Goal: Task Accomplishment & Management: Use online tool/utility

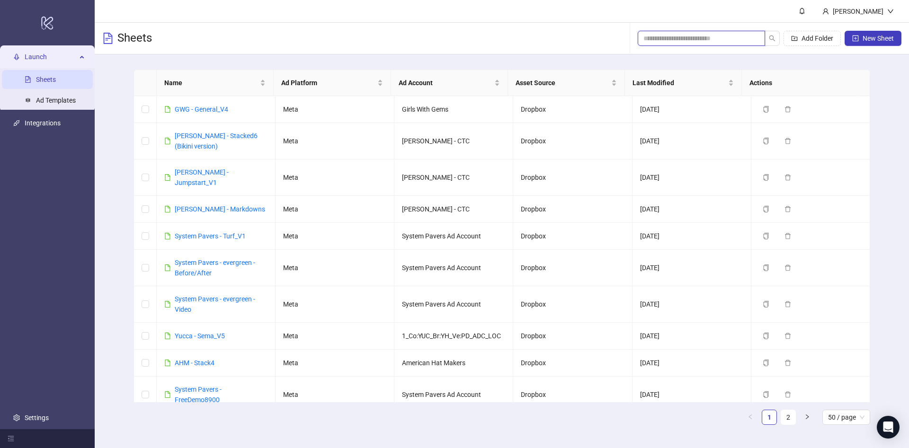
click at [659, 37] on input "search" at bounding box center [697, 38] width 108 height 10
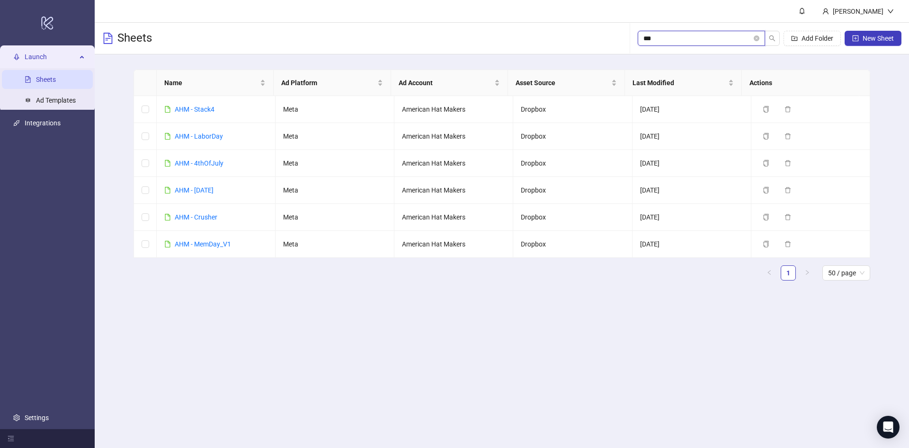
type input "***"
click at [763, 108] on icon "copy" at bounding box center [766, 109] width 7 height 7
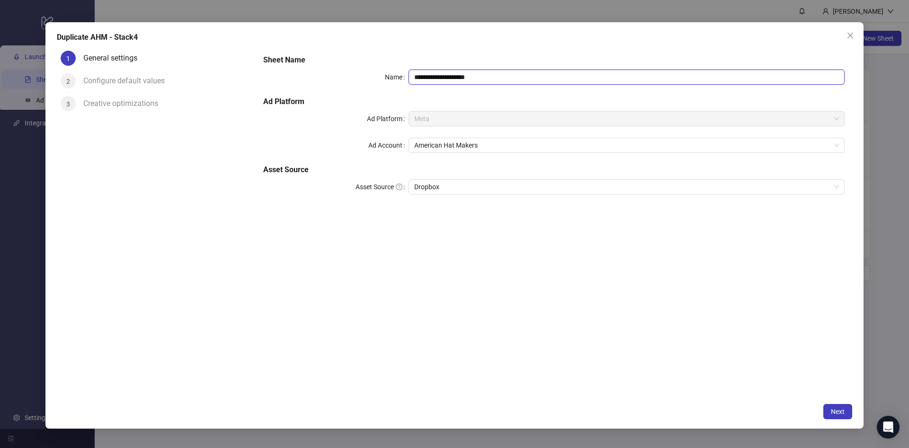
drag, startPoint x: 434, startPoint y: 75, endPoint x: 551, endPoint y: 77, distance: 117.4
click at [551, 77] on input "**********" at bounding box center [627, 77] width 436 height 15
paste input "text"
click at [488, 147] on span "American Hat Makers" at bounding box center [626, 145] width 425 height 14
type input "**********"
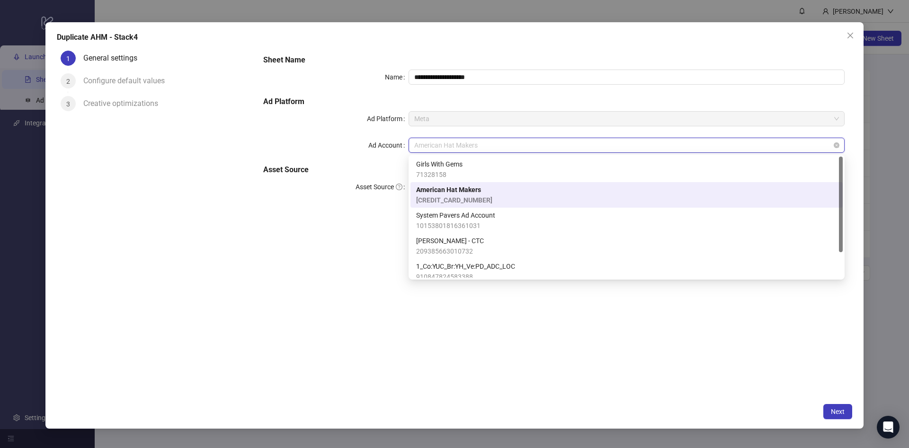
click at [488, 147] on span "American Hat Makers" at bounding box center [626, 145] width 425 height 14
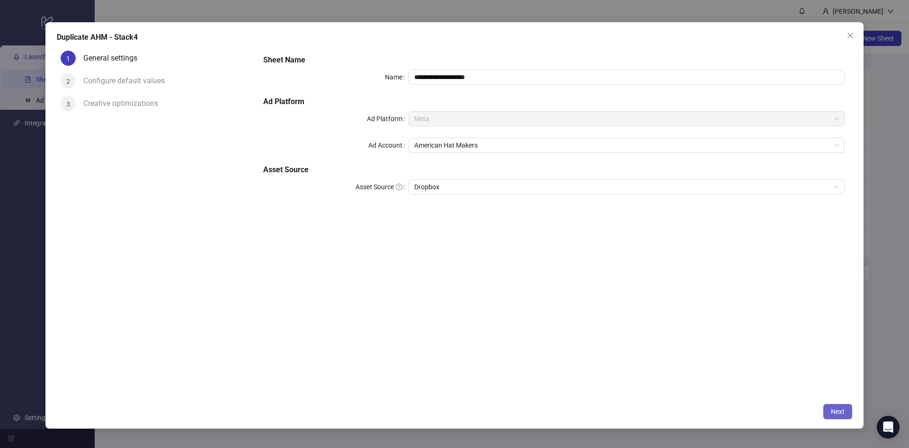
click at [836, 413] on span "Next" at bounding box center [838, 412] width 14 height 8
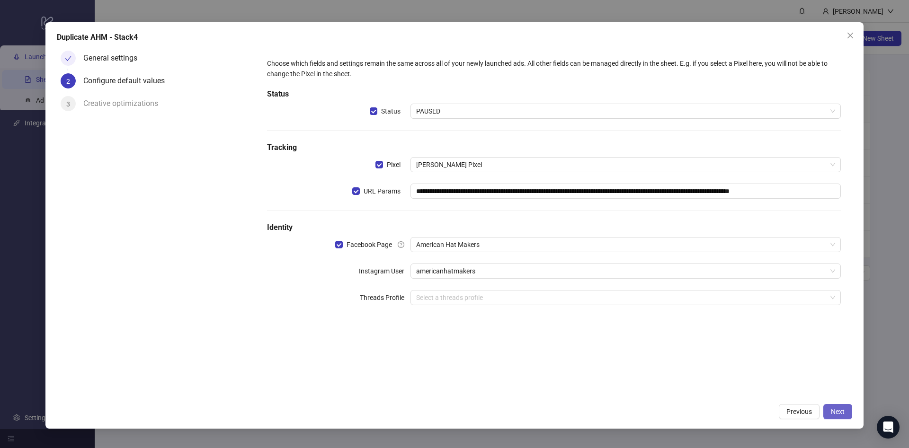
click at [836, 413] on span "Next" at bounding box center [838, 412] width 14 height 8
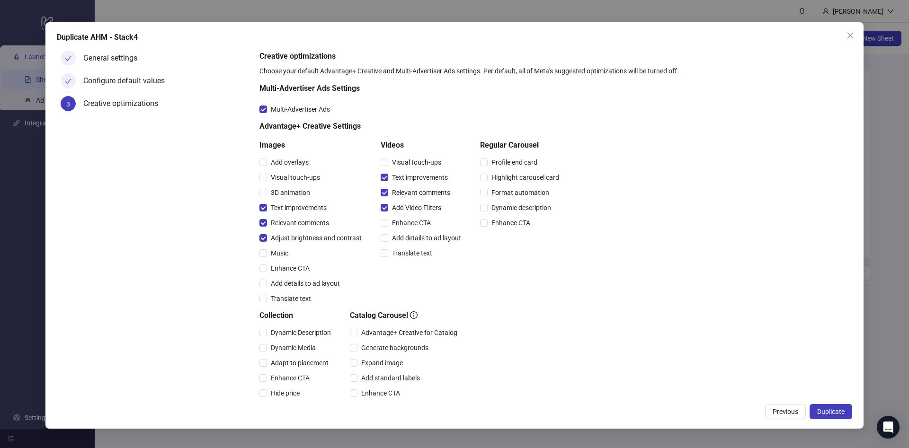
click at [836, 413] on span "Duplicate" at bounding box center [830, 412] width 27 height 8
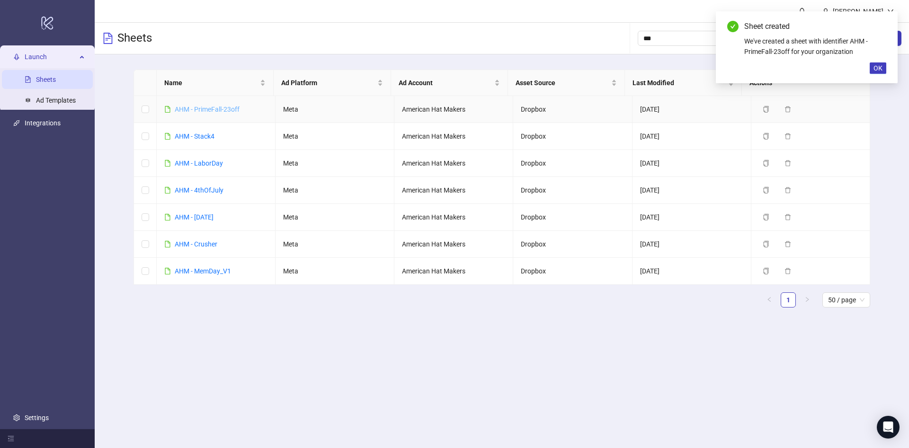
click at [213, 108] on link "AHM - PrimeFall-23off" at bounding box center [207, 110] width 65 height 8
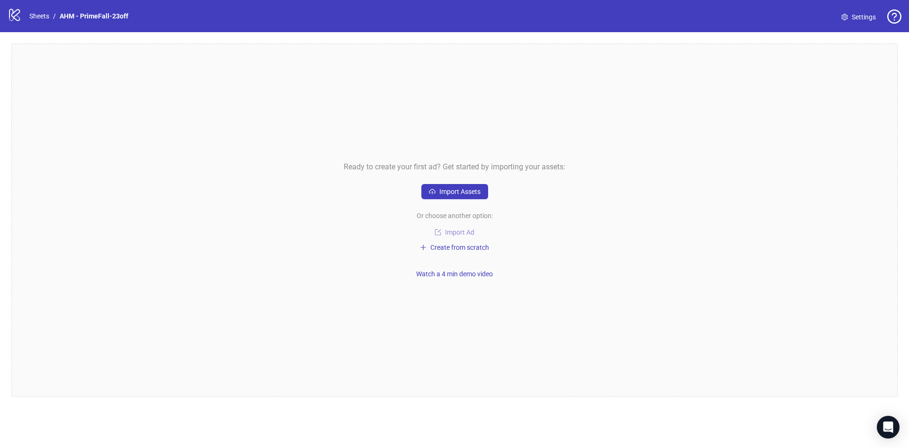
click at [463, 232] on span "Import Ad" at bounding box center [459, 233] width 29 height 8
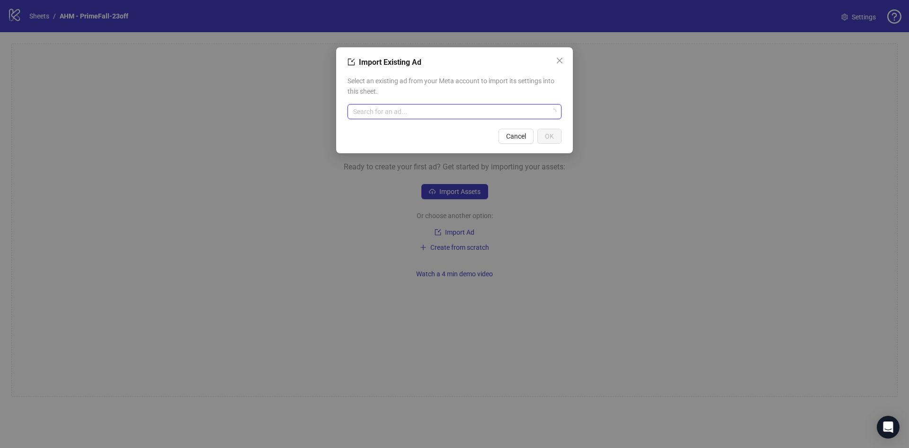
click at [481, 112] on input "search" at bounding box center [450, 112] width 194 height 14
paste input "**********"
type input "**********"
click at [474, 139] on div "Upload Template: PrimeFall-23off 6908839765780" at bounding box center [454, 135] width 199 height 21
click at [553, 138] on span "OK" at bounding box center [549, 137] width 9 height 8
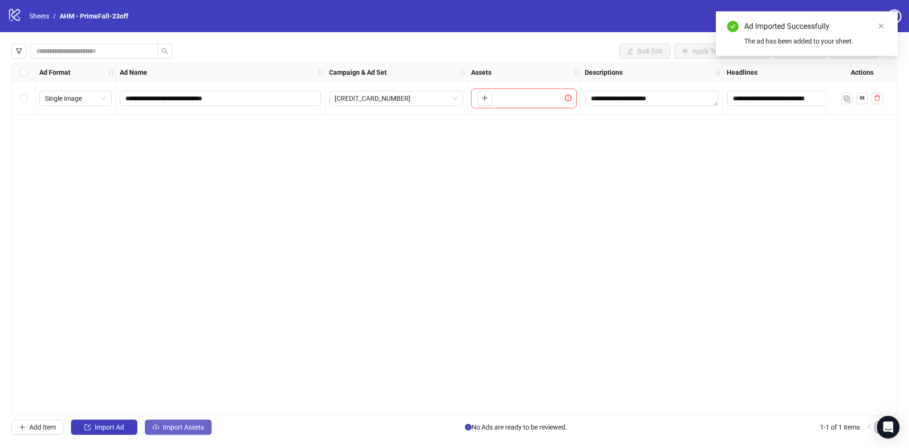
click at [180, 427] on span "Import Assets" at bounding box center [183, 428] width 41 height 8
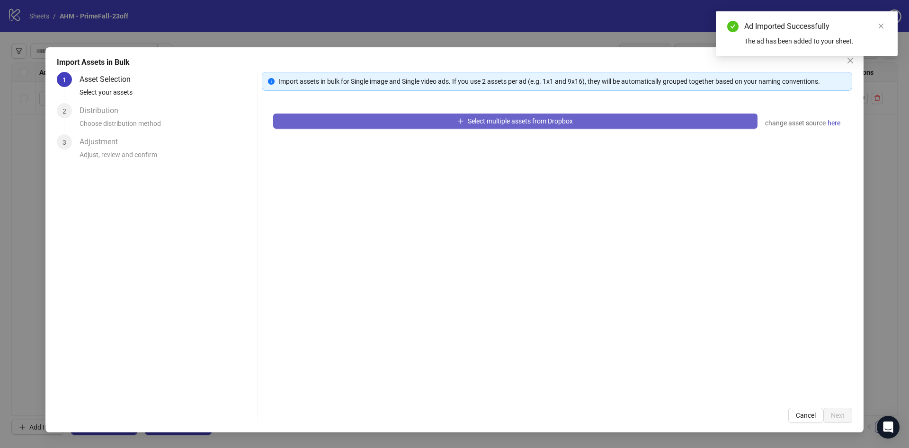
click at [469, 126] on button "Select multiple assets from Dropbox" at bounding box center [515, 121] width 484 height 15
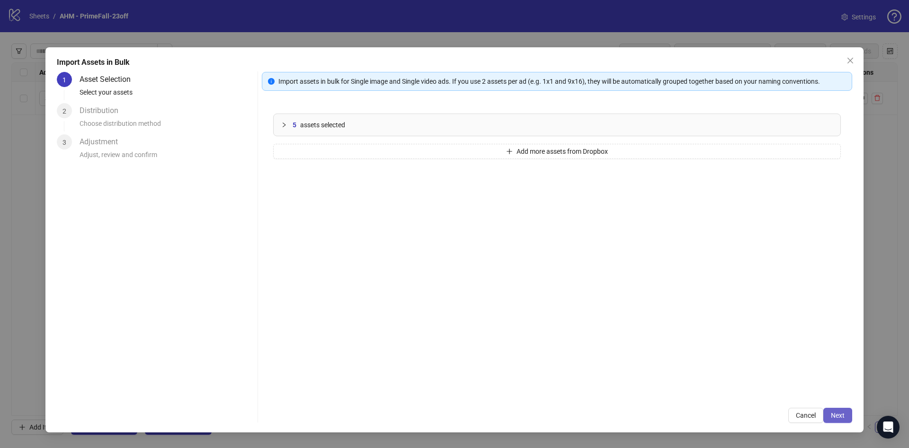
click at [837, 414] on span "Next" at bounding box center [838, 416] width 14 height 8
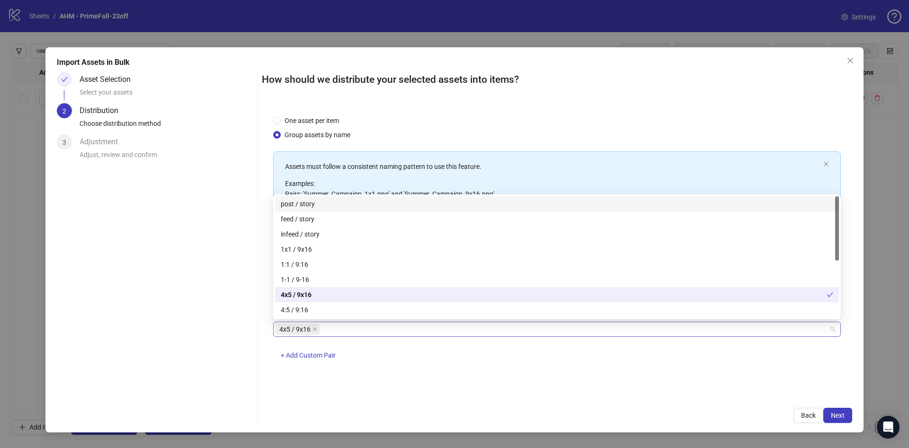
click at [365, 327] on div "4x5 / 9x16" at bounding box center [552, 329] width 554 height 13
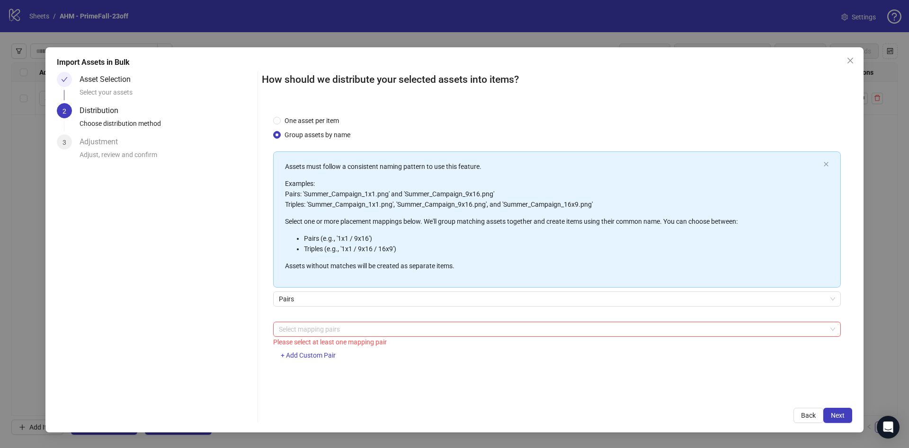
click at [284, 115] on div "One asset per item Group assets by name Assets must follow a consistent naming …" at bounding box center [557, 250] width 590 height 293
click at [283, 119] on span "One asset per item" at bounding box center [312, 121] width 62 height 10
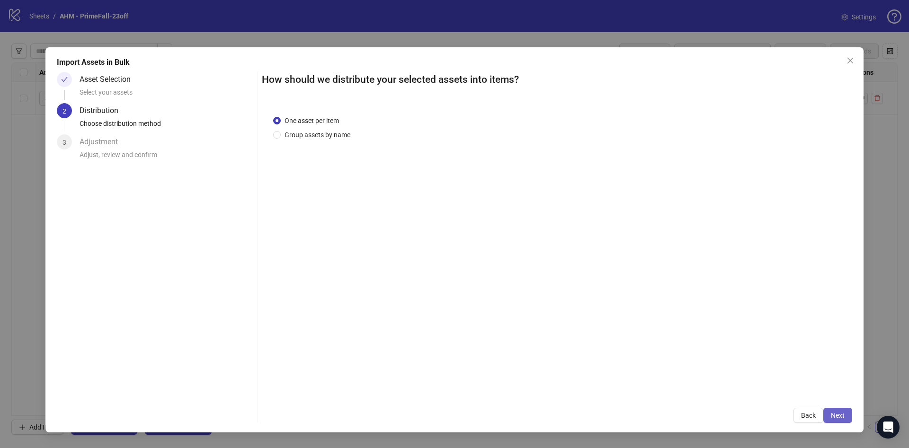
click at [840, 417] on span "Next" at bounding box center [838, 416] width 14 height 8
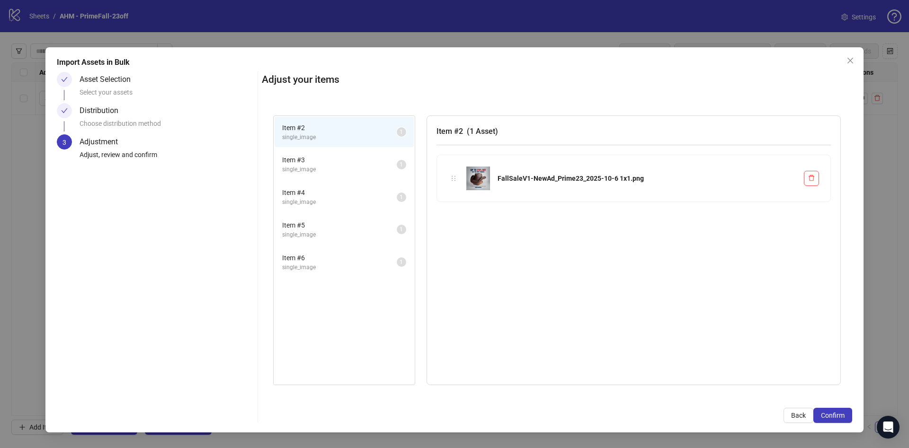
click at [840, 417] on span "Confirm" at bounding box center [833, 416] width 24 height 8
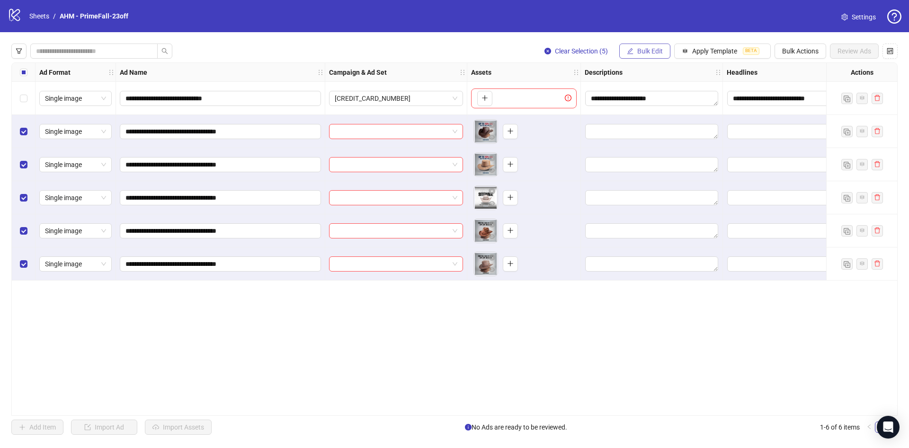
click at [656, 51] on span "Bulk Edit" at bounding box center [650, 51] width 26 height 8
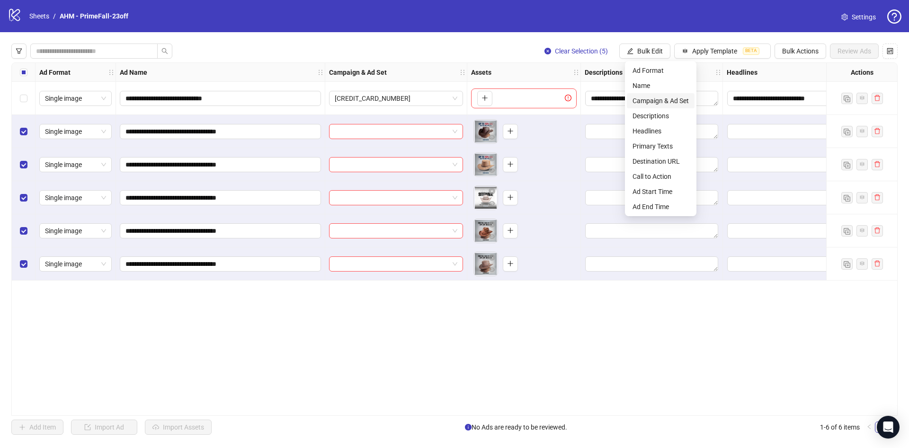
click at [667, 98] on span "Campaign & Ad Set" at bounding box center [660, 101] width 56 height 10
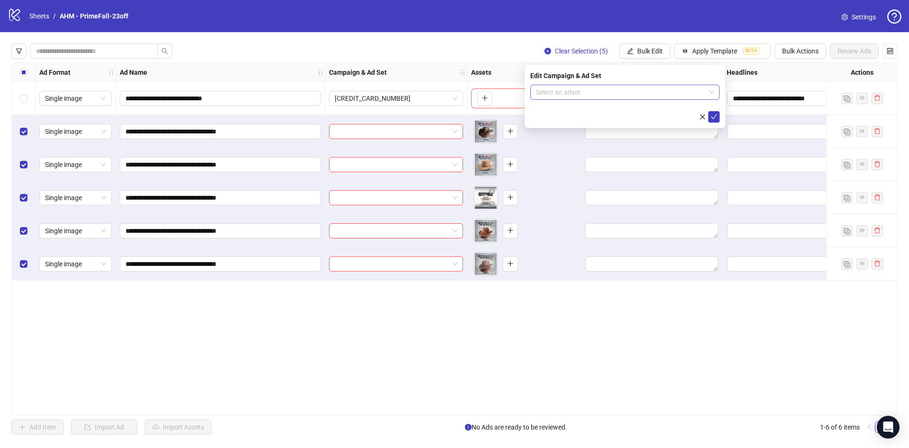
click at [625, 95] on input "search" at bounding box center [620, 92] width 169 height 14
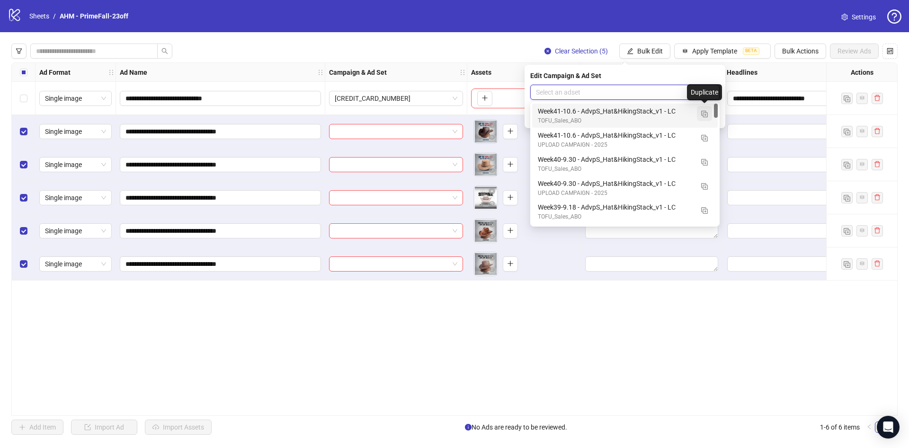
click at [707, 116] on img "button" at bounding box center [704, 114] width 7 height 7
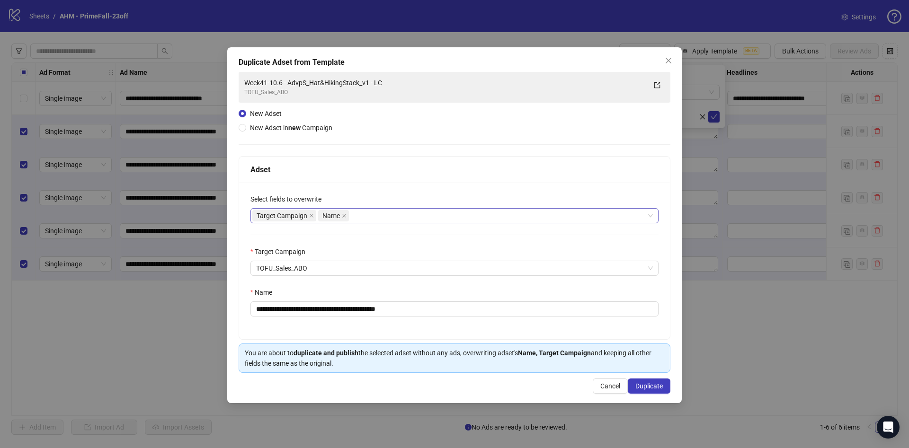
click at [392, 218] on div "Target Campaign Name" at bounding box center [449, 215] width 394 height 13
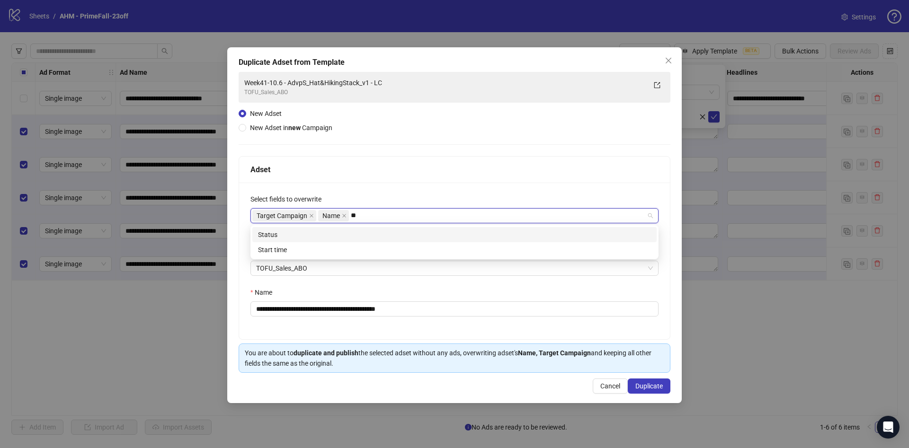
type input "***"
click at [373, 231] on div "Status" at bounding box center [454, 235] width 393 height 10
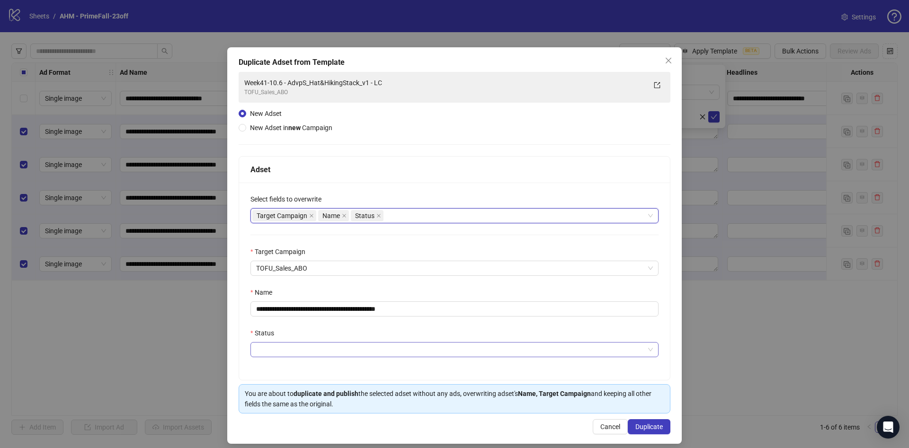
click at [278, 356] on input "Status" at bounding box center [450, 350] width 388 height 14
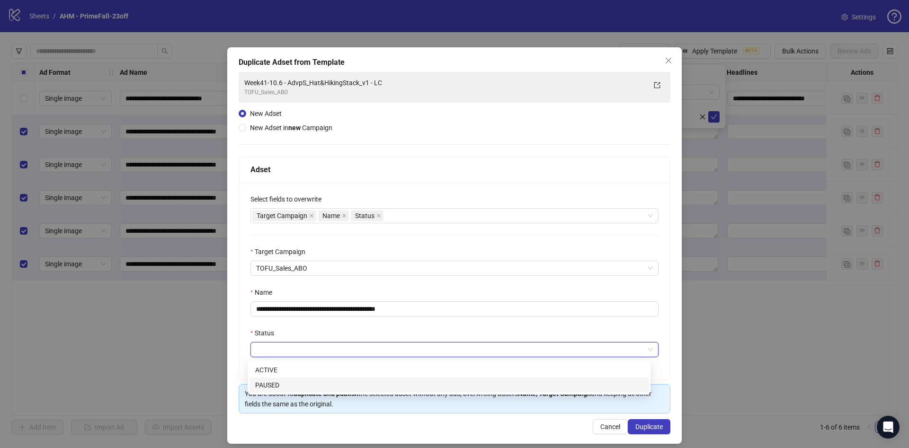
click at [272, 384] on div "PAUSED" at bounding box center [449, 385] width 388 height 10
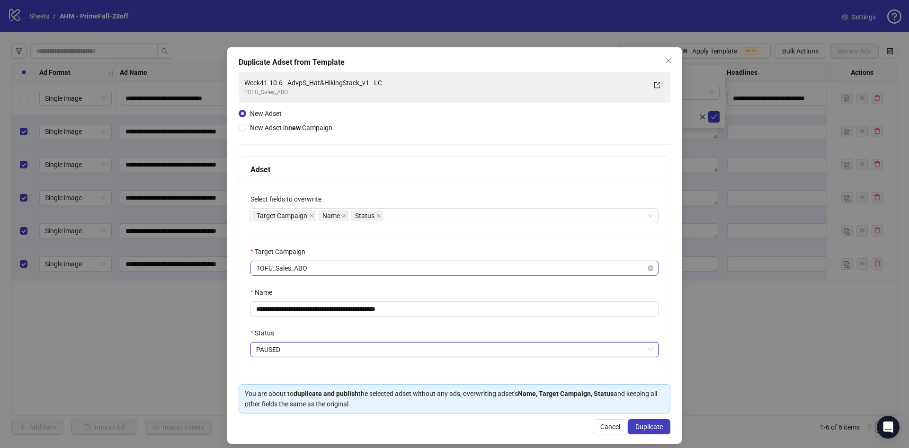
click at [327, 265] on span "TOFU_Sales_ABO" at bounding box center [454, 268] width 397 height 14
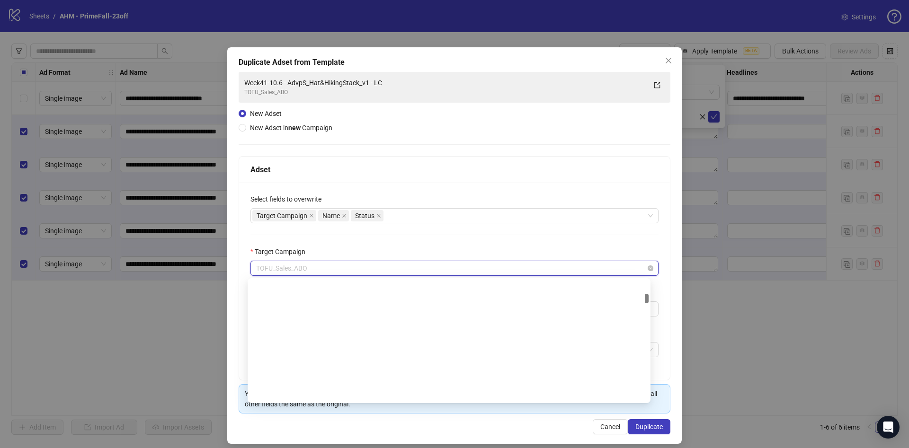
drag, startPoint x: 362, startPoint y: 265, endPoint x: 356, endPoint y: 267, distance: 6.2
click at [356, 267] on span "TOFU_Sales_ABO" at bounding box center [454, 268] width 397 height 14
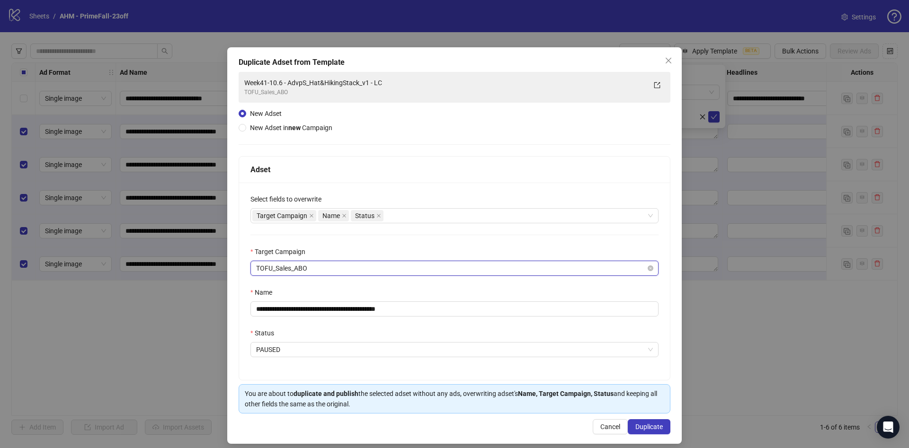
click at [356, 267] on span "TOFU_Sales_ABO" at bounding box center [454, 268] width 397 height 14
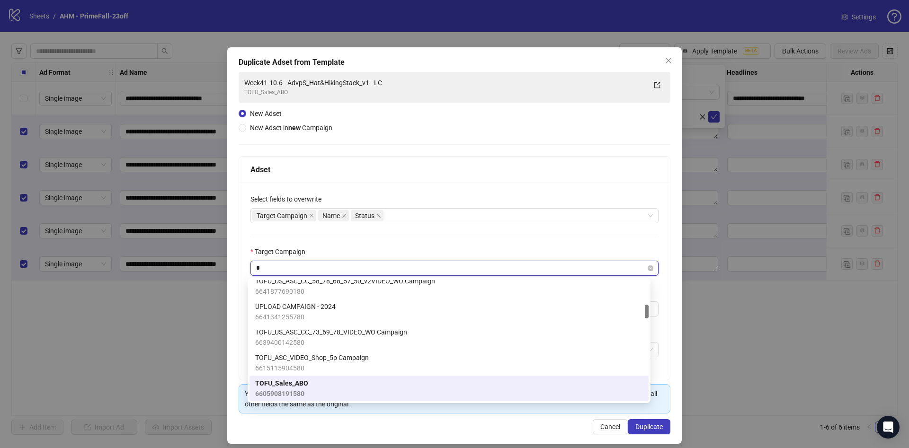
type input "**"
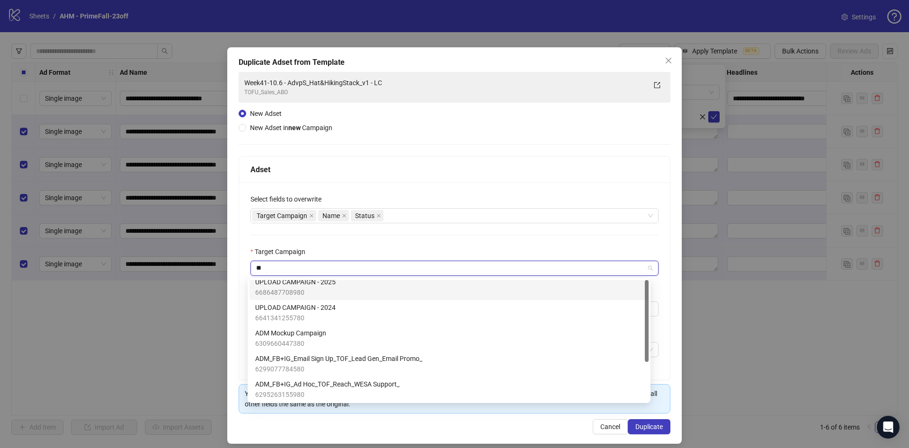
scroll to position [0, 0]
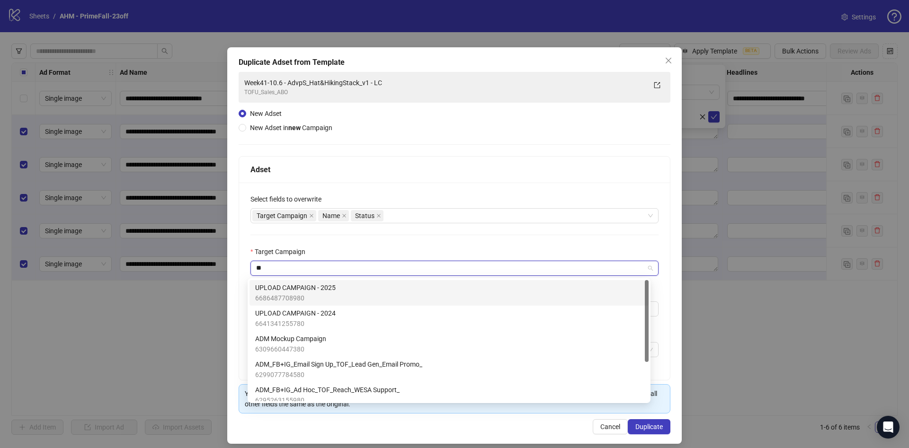
click at [378, 296] on div "UPLOAD CAMPAIGN - 2025 6686487708980" at bounding box center [449, 293] width 388 height 21
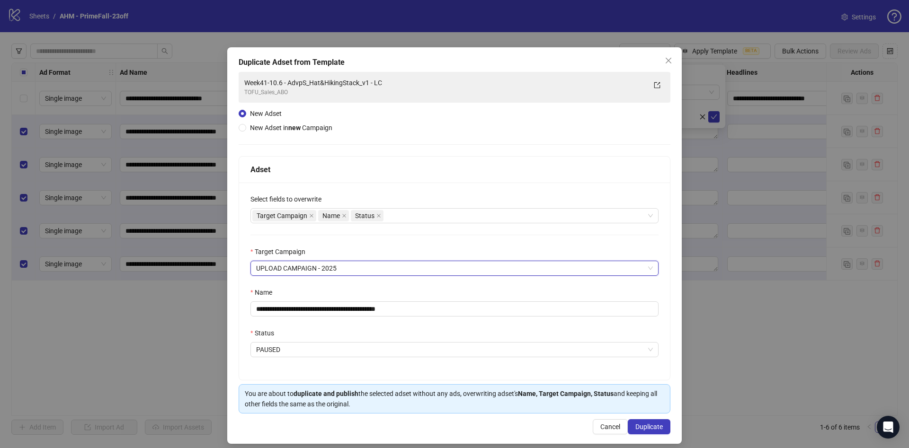
click at [429, 318] on div "**********" at bounding box center [454, 281] width 431 height 197
drag, startPoint x: 386, startPoint y: 309, endPoint x: 551, endPoint y: 322, distance: 165.7
click at [558, 320] on div "**********" at bounding box center [454, 281] width 431 height 197
drag, startPoint x: 291, startPoint y: 311, endPoint x: 279, endPoint y: 308, distance: 12.1
click at [227, 306] on div "**********" at bounding box center [454, 245] width 454 height 397
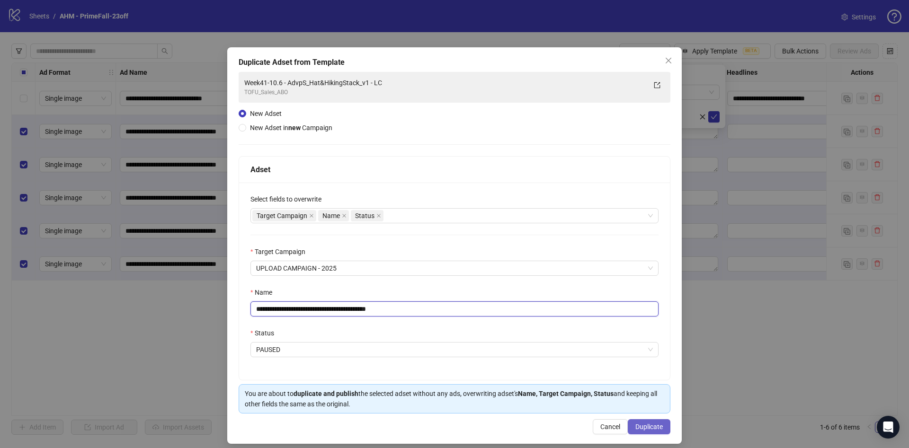
type input "**********"
click at [649, 428] on span "Duplicate" at bounding box center [648, 427] width 27 height 8
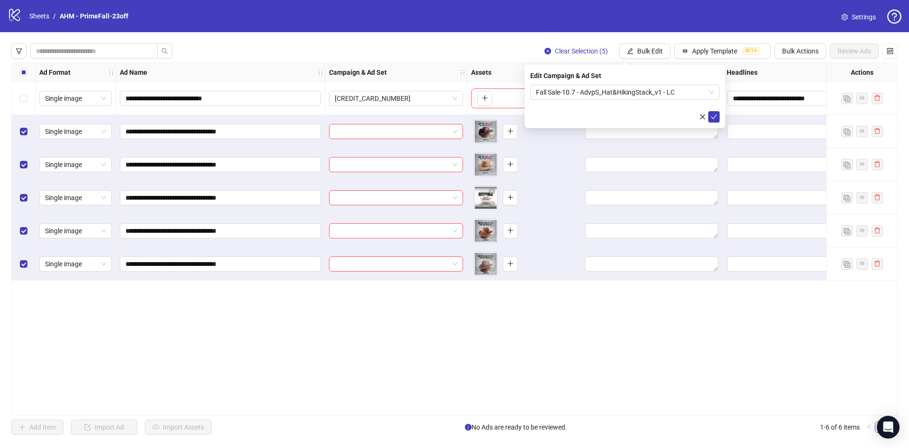
click at [725, 112] on div "**********" at bounding box center [794, 98] width 142 height 33
click at [645, 43] on div "**********" at bounding box center [454, 239] width 909 height 414
click at [649, 57] on button "Bulk Edit" at bounding box center [644, 51] width 51 height 15
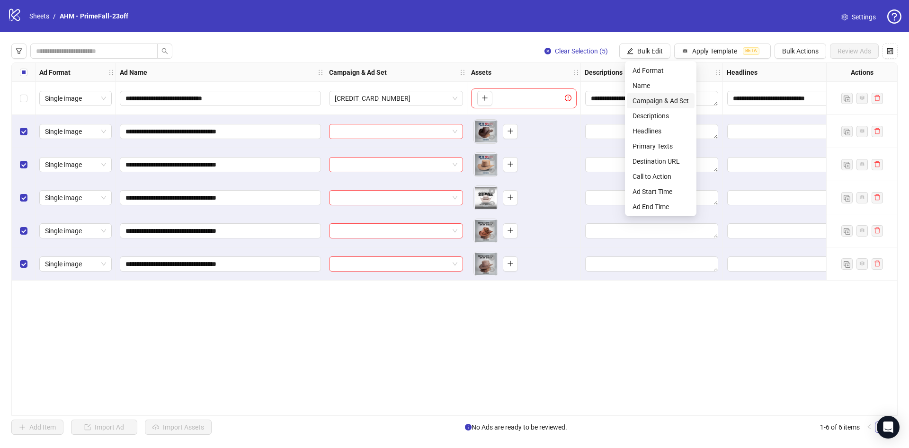
click at [676, 101] on span "Campaign & Ad Set" at bounding box center [660, 101] width 56 height 10
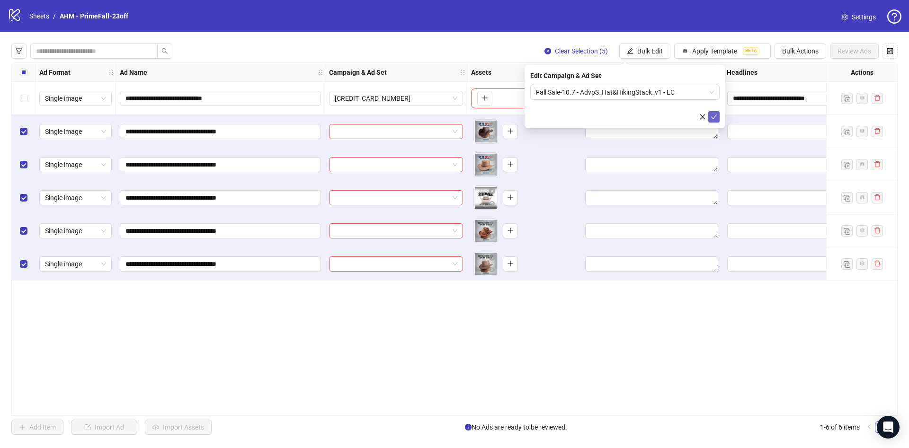
drag, startPoint x: 714, startPoint y: 118, endPoint x: 464, endPoint y: 137, distance: 250.7
click at [714, 118] on icon "check" at bounding box center [714, 117] width 7 height 7
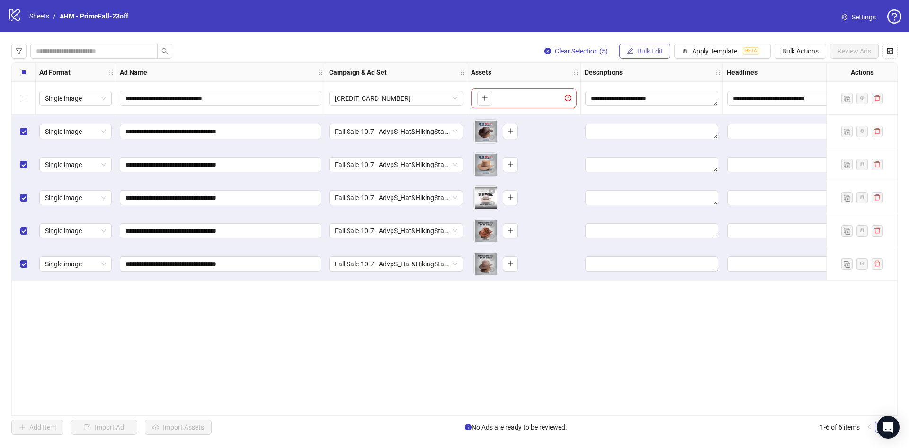
click at [645, 52] on span "Bulk Edit" at bounding box center [650, 51] width 26 height 8
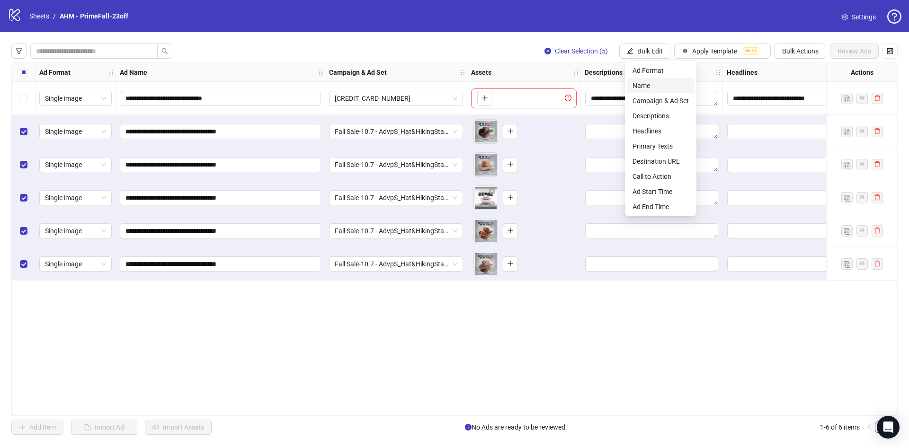
click at [652, 89] on span "Name" at bounding box center [660, 85] width 56 height 10
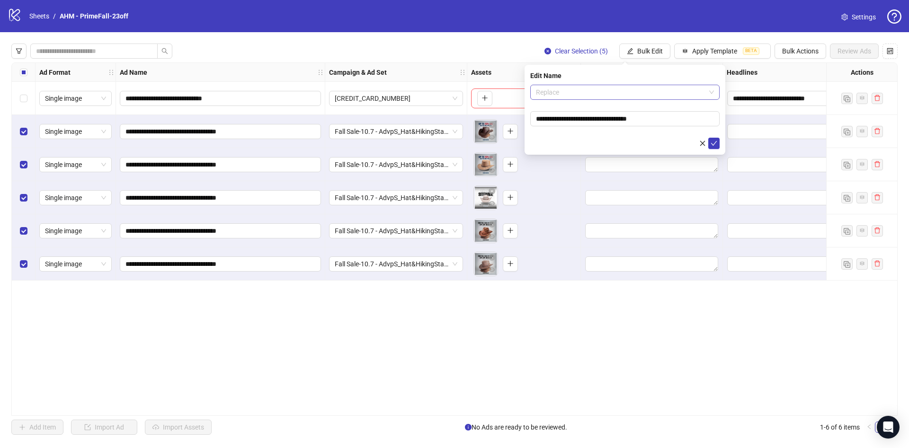
click at [590, 95] on span "Replace" at bounding box center [625, 92] width 178 height 14
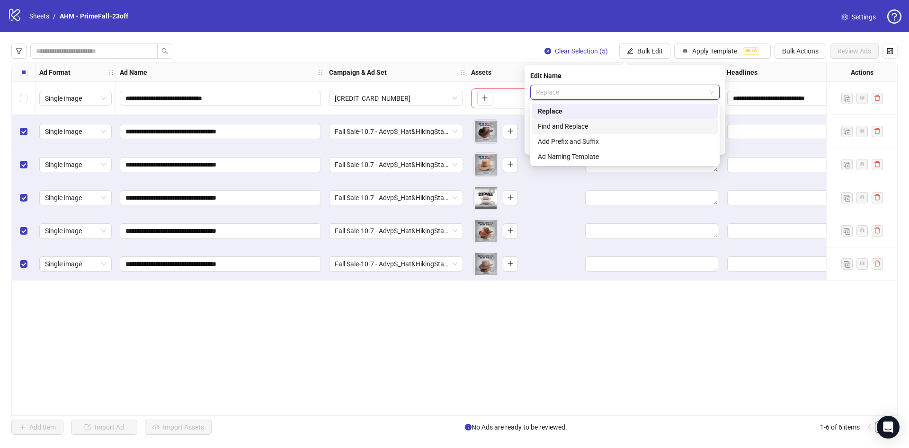
click at [598, 125] on div "Find and Replace" at bounding box center [625, 126] width 174 height 10
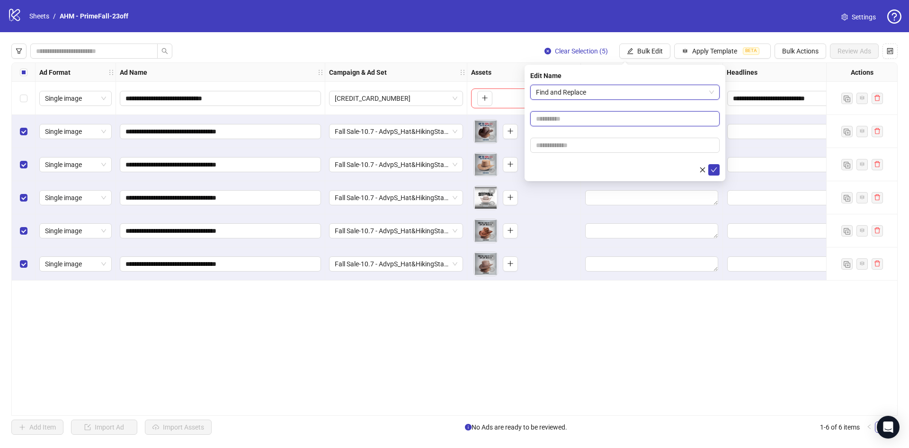
click at [588, 114] on input "text" at bounding box center [624, 118] width 189 height 15
type input "***"
click at [578, 145] on input "text" at bounding box center [624, 145] width 189 height 15
paste input "**********"
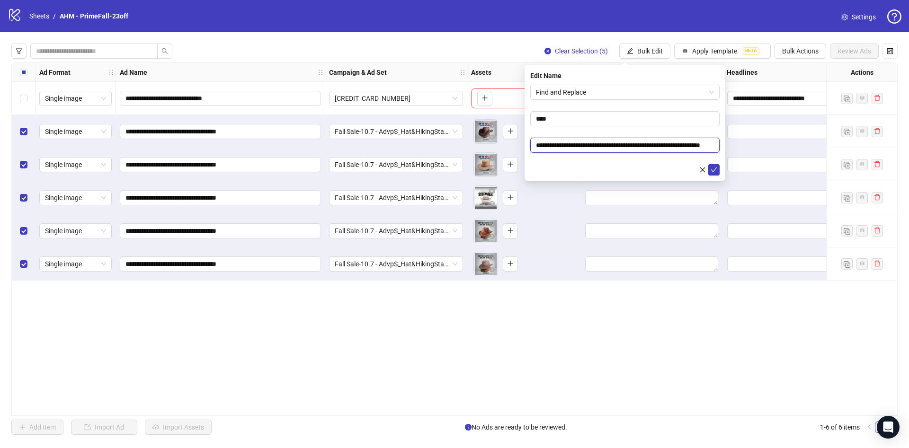
type input "**********"
click at [572, 163] on form "**********" at bounding box center [624, 130] width 189 height 91
click at [711, 171] on icon "check" at bounding box center [714, 170] width 7 height 7
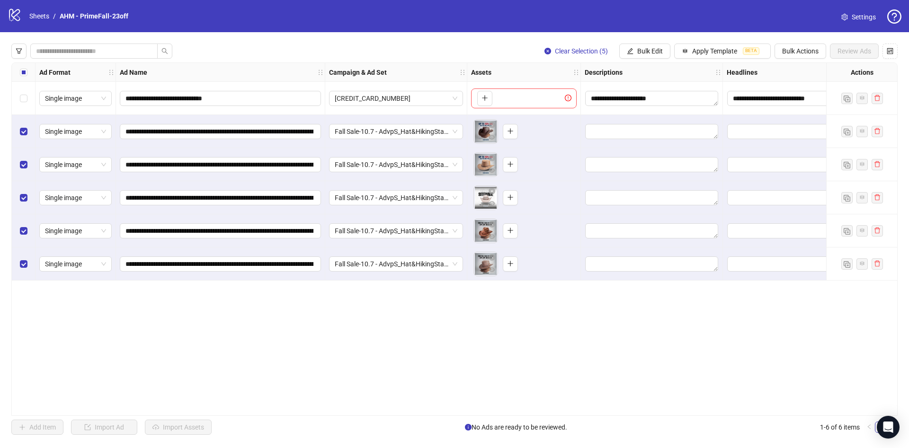
click at [23, 80] on div "Select all rows" at bounding box center [24, 72] width 24 height 19
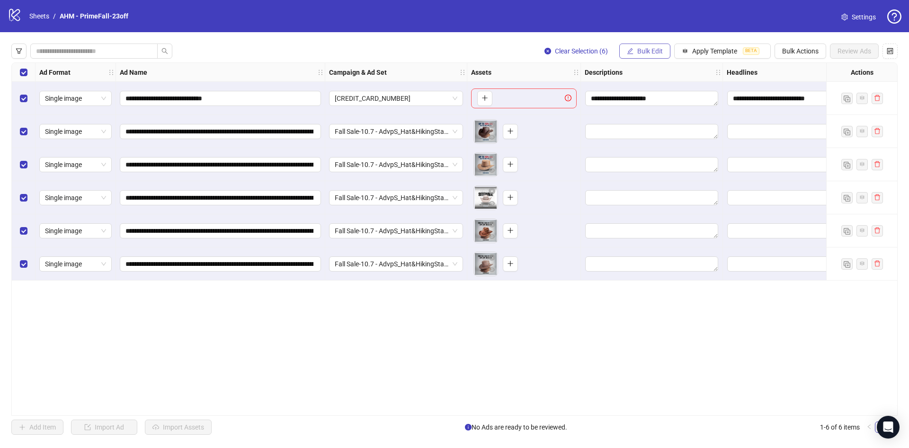
click at [651, 49] on span "Bulk Edit" at bounding box center [650, 51] width 26 height 8
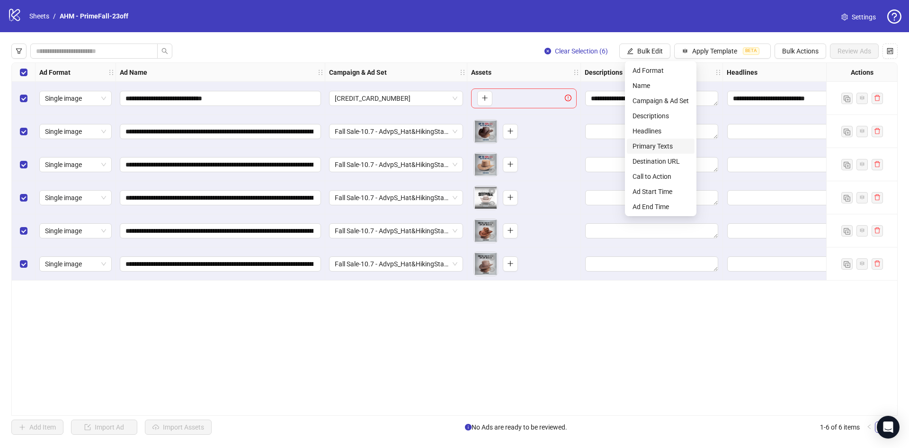
click at [676, 148] on span "Primary Texts" at bounding box center [660, 146] width 56 height 10
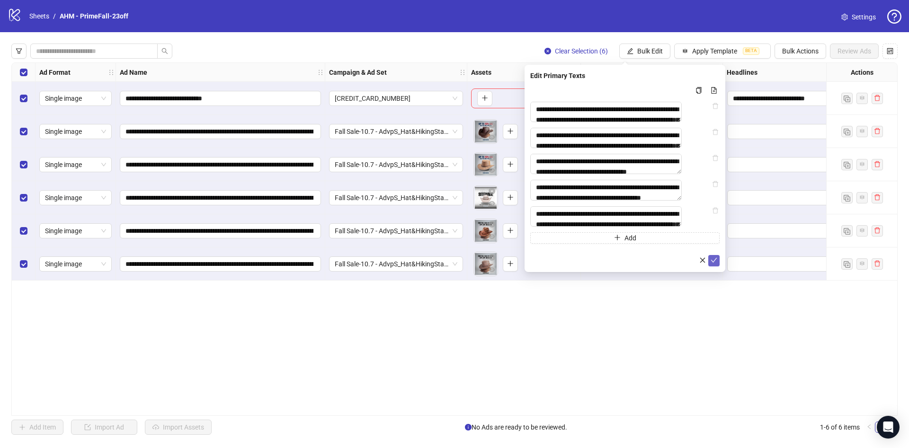
drag, startPoint x: 716, startPoint y: 288, endPoint x: 717, endPoint y: 282, distance: 5.8
click at [715, 264] on icon "check" at bounding box center [714, 260] width 7 height 7
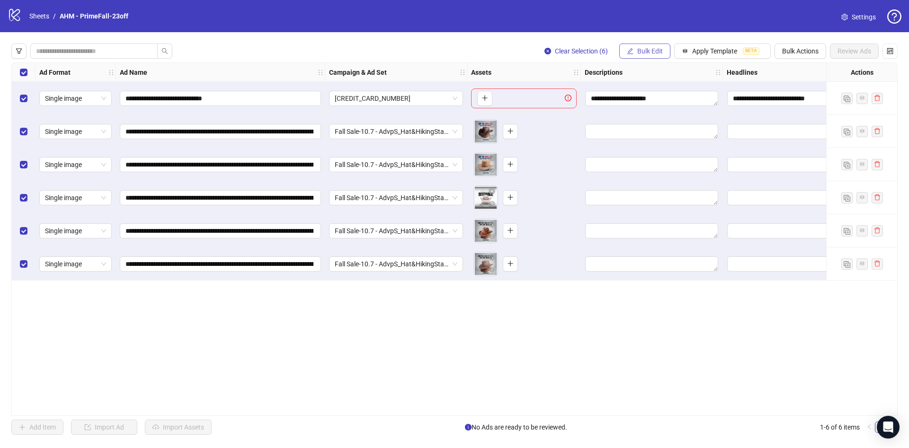
click at [648, 44] on button "Bulk Edit" at bounding box center [644, 51] width 51 height 15
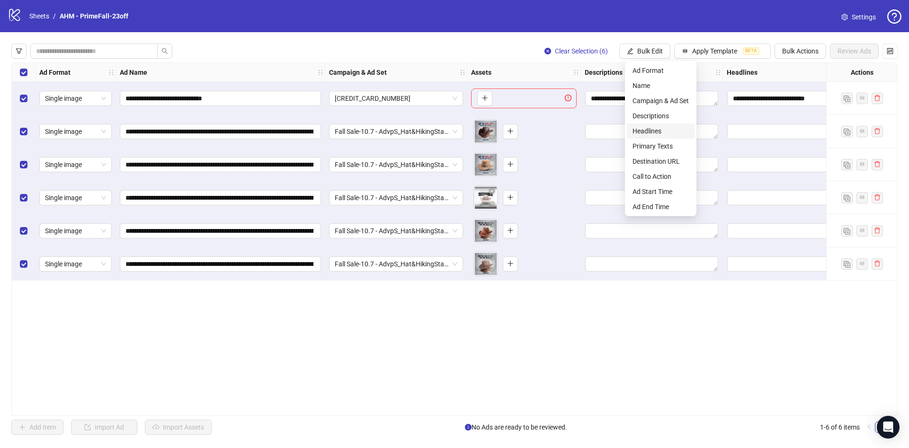
click at [648, 129] on span "Headlines" at bounding box center [660, 131] width 56 height 10
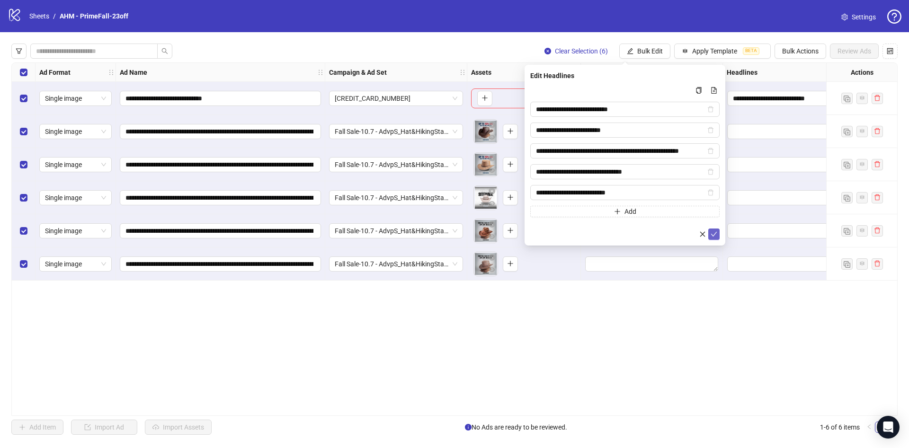
click at [713, 230] on button "submit" at bounding box center [713, 234] width 11 height 11
click at [655, 56] on button "Bulk Edit" at bounding box center [644, 51] width 51 height 15
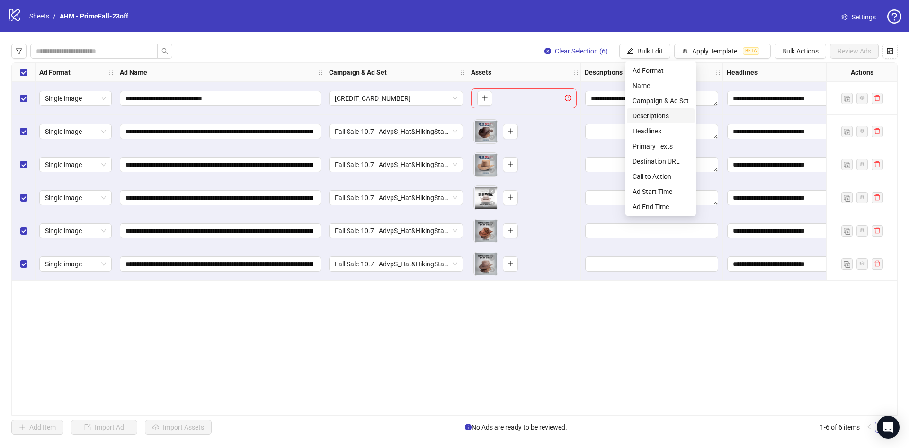
click at [675, 118] on span "Descriptions" at bounding box center [660, 116] width 56 height 10
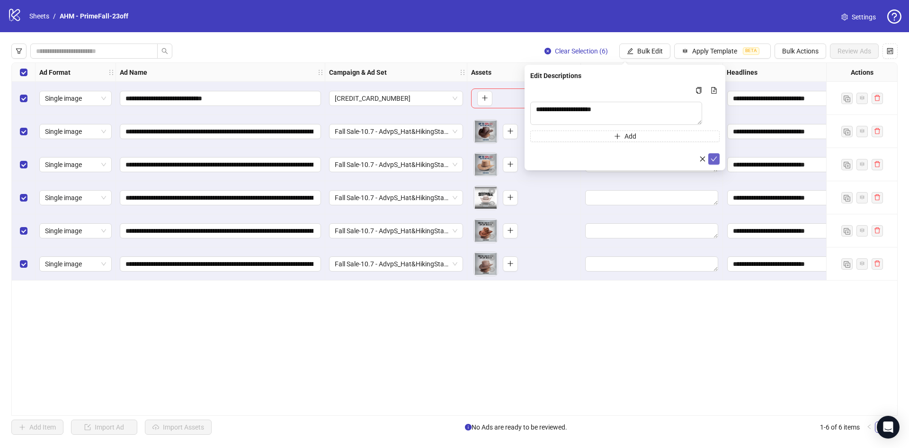
click at [711, 162] on icon "check" at bounding box center [714, 159] width 7 height 7
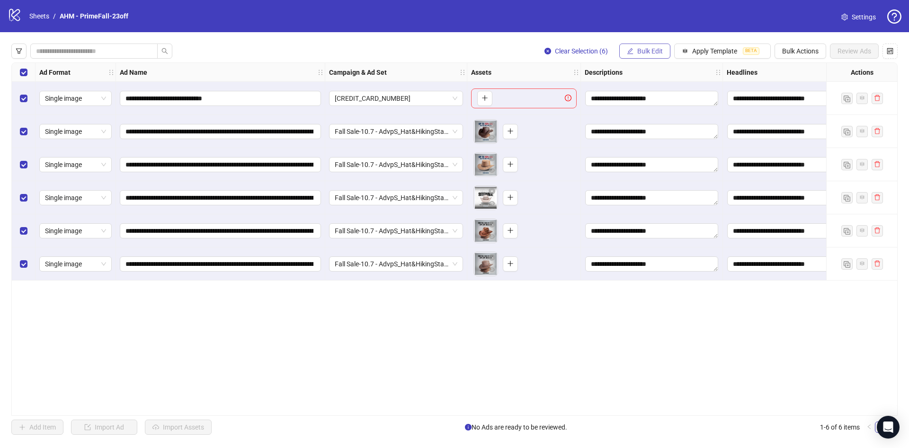
click at [668, 48] on button "Bulk Edit" at bounding box center [644, 51] width 51 height 15
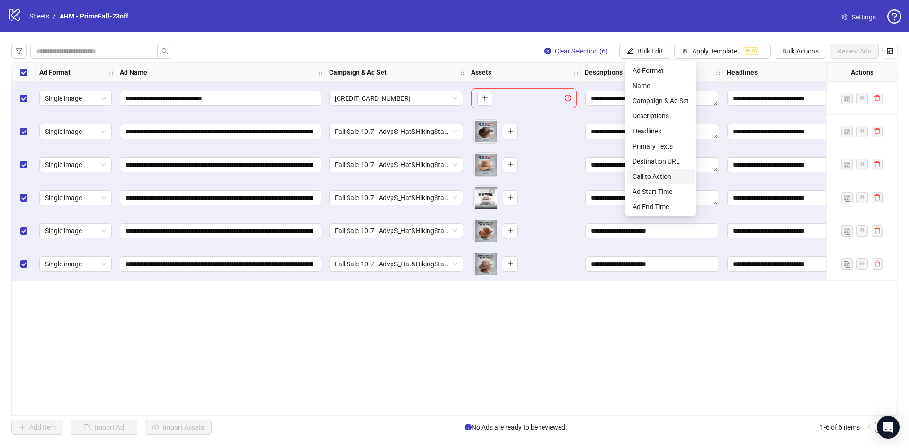
click at [673, 174] on span "Call to Action" at bounding box center [660, 176] width 56 height 10
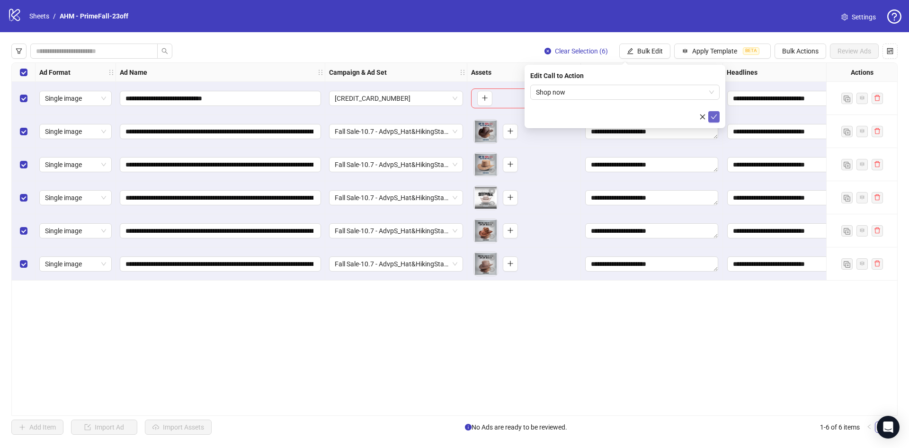
click at [715, 120] on span "submit" at bounding box center [714, 117] width 7 height 8
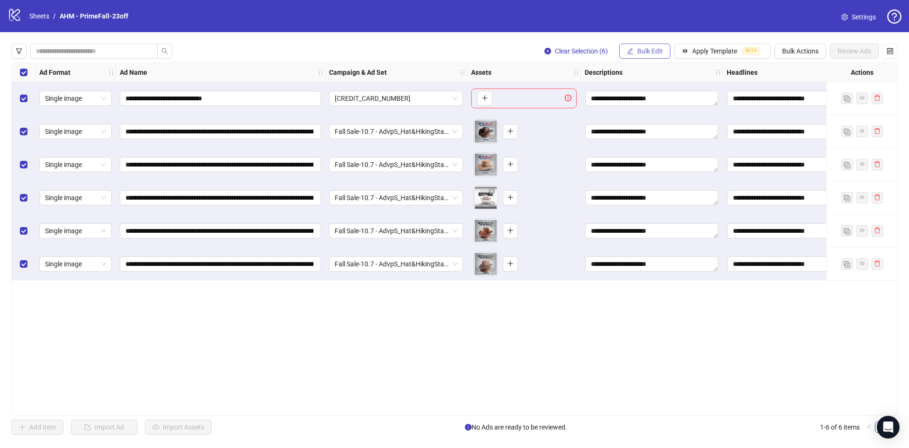
click at [652, 52] on span "Bulk Edit" at bounding box center [650, 51] width 26 height 8
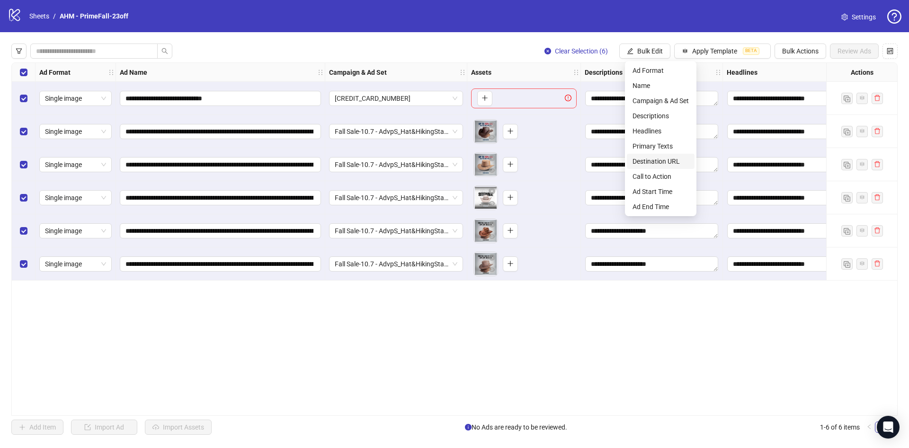
click at [678, 160] on span "Destination URL" at bounding box center [660, 161] width 56 height 10
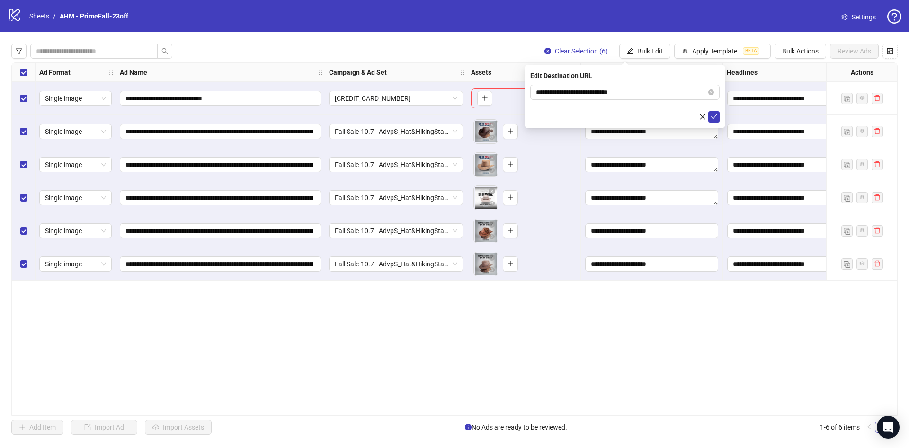
click at [711, 110] on form "**********" at bounding box center [624, 104] width 189 height 38
click at [715, 120] on span "submit" at bounding box center [714, 117] width 7 height 8
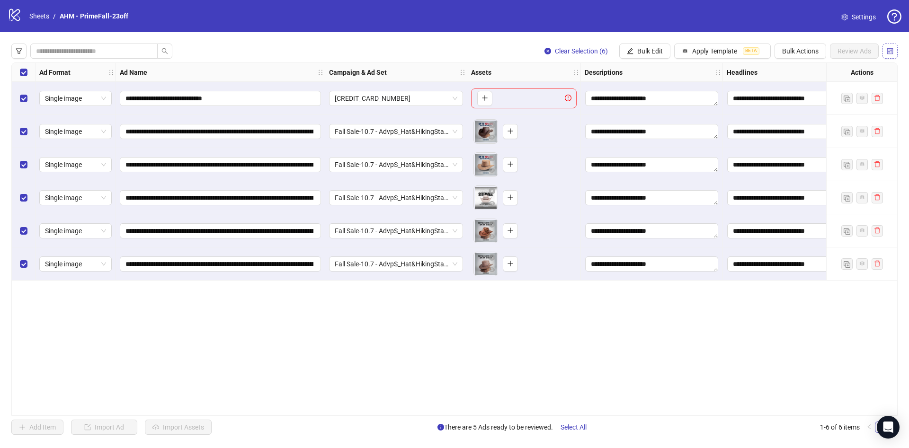
click at [894, 51] on button "button" at bounding box center [889, 51] width 15 height 15
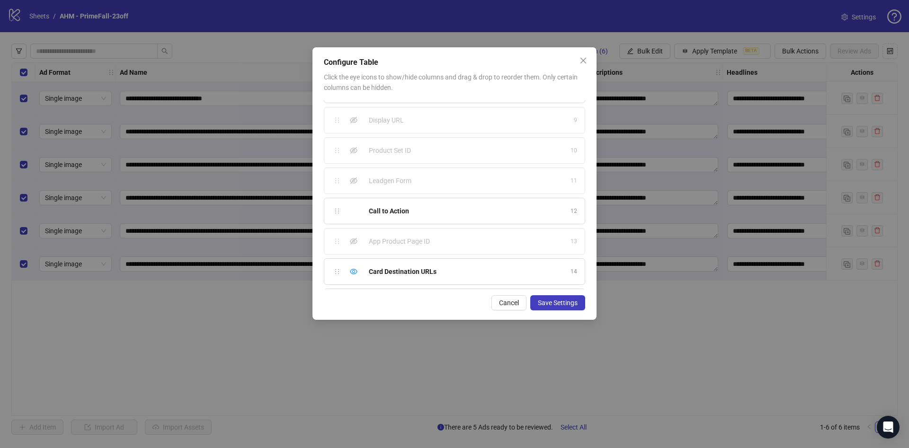
scroll to position [295, 0]
click at [356, 243] on icon "eye" at bounding box center [354, 243] width 8 height 6
click at [354, 263] on div "Ad End Time 16" at bounding box center [454, 272] width 261 height 27
click at [353, 269] on icon "eye" at bounding box center [354, 273] width 8 height 8
click at [350, 212] on icon "eye" at bounding box center [354, 212] width 8 height 8
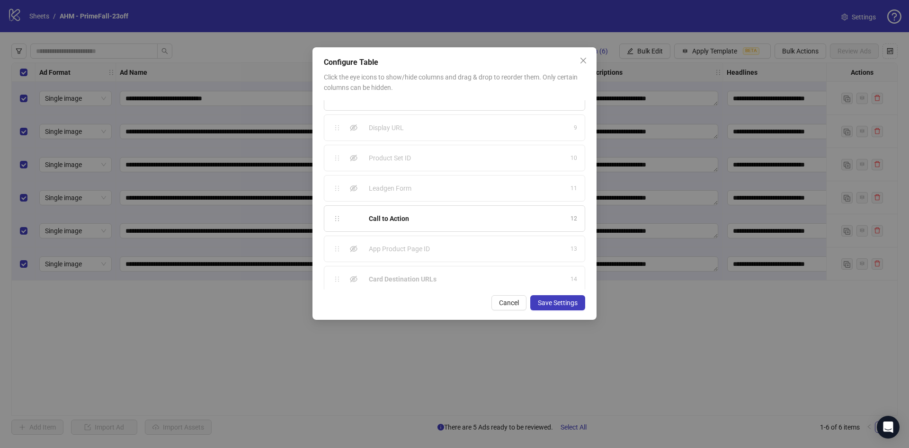
scroll to position [82, 0]
click at [561, 303] on span "Save Settings" at bounding box center [558, 303] width 40 height 8
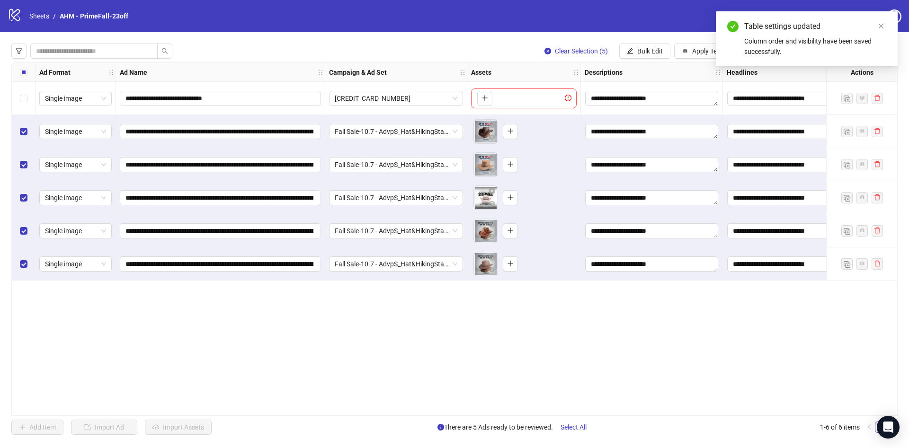
drag, startPoint x: 529, startPoint y: 410, endPoint x: 583, endPoint y: 412, distance: 54.0
click at [583, 412] on div "**********" at bounding box center [454, 239] width 886 height 354
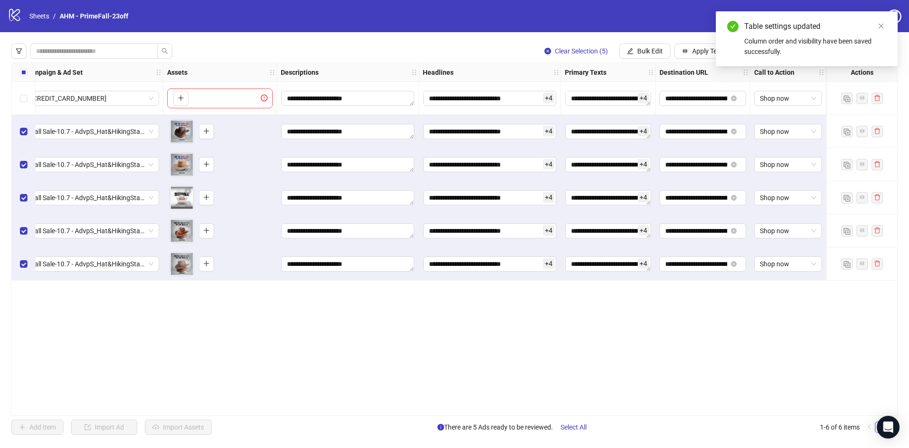
scroll to position [0, 0]
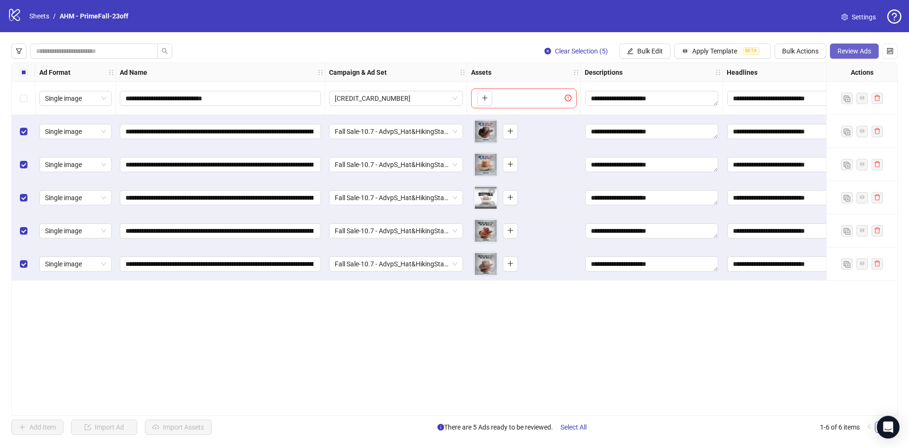
click at [862, 45] on button "Review Ads" at bounding box center [854, 51] width 49 height 15
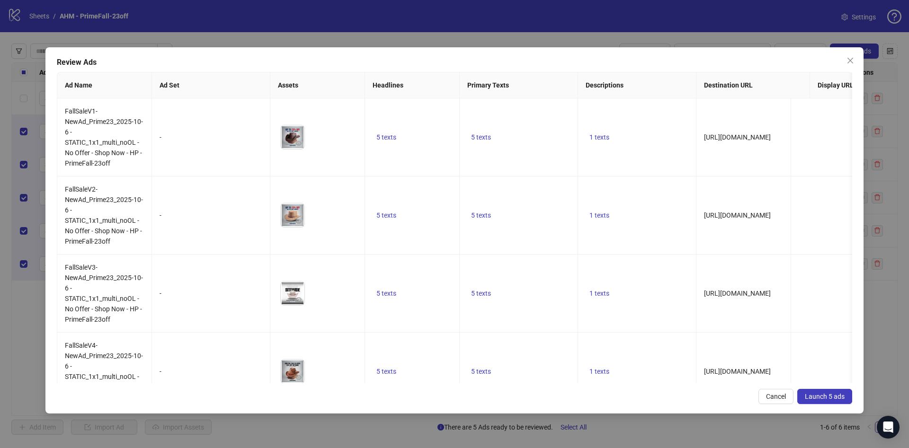
click at [831, 399] on span "Launch 5 ads" at bounding box center [825, 397] width 40 height 8
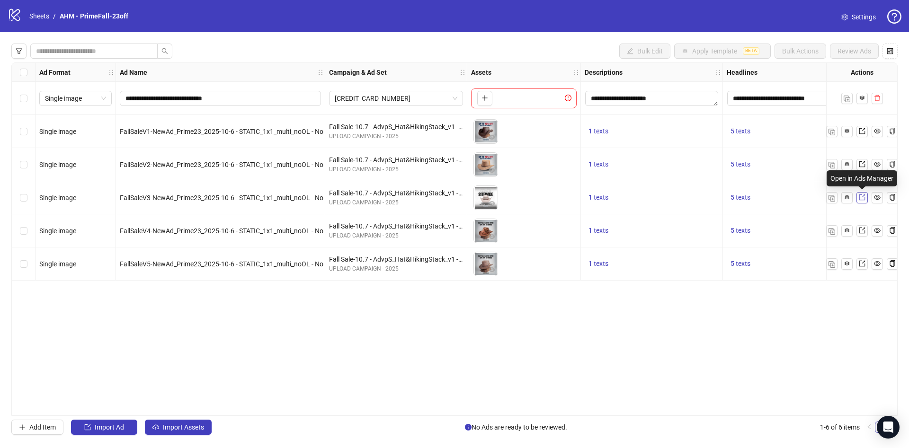
click at [859, 200] on icon "export" at bounding box center [862, 198] width 6 height 6
